Goal: Task Accomplishment & Management: Use online tool/utility

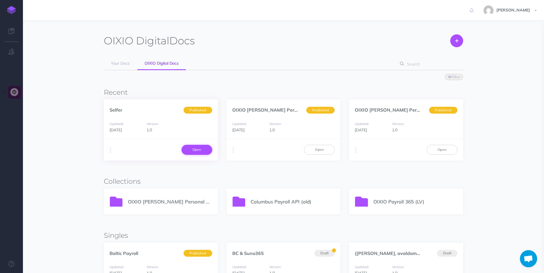
click at [191, 149] on link "Open" at bounding box center [196, 150] width 31 height 10
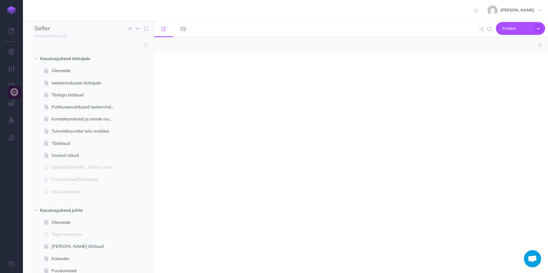
select select "null"
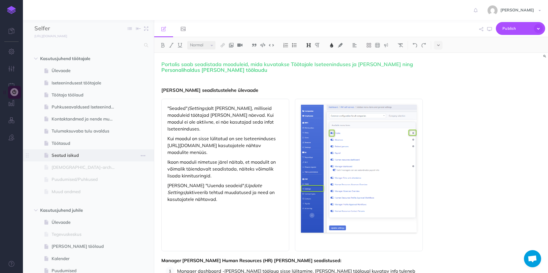
click at [62, 155] on span "Seotud isikud" at bounding box center [86, 155] width 68 height 7
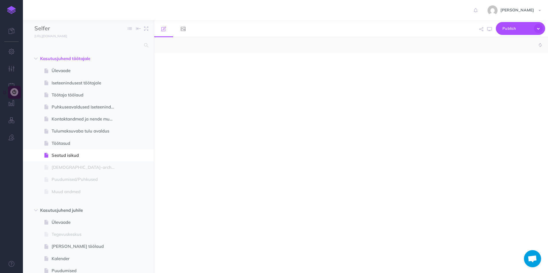
select select "null"
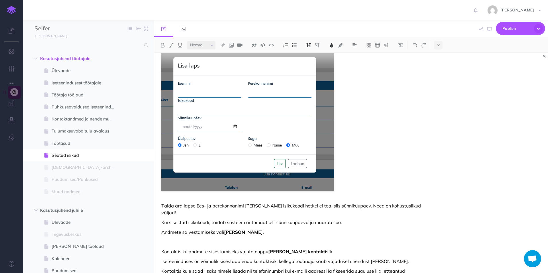
scroll to position [189, 0]
